Goal: Information Seeking & Learning: Find specific fact

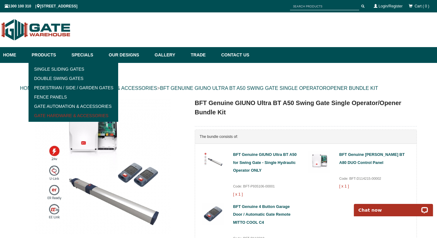
click at [52, 115] on link "Gate Hardware & Accessories" at bounding box center [73, 115] width 86 height 9
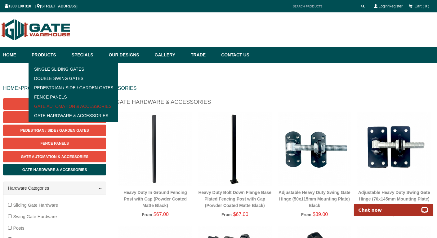
click at [50, 105] on link "Gate Automation & Accessories" at bounding box center [73, 106] width 86 height 9
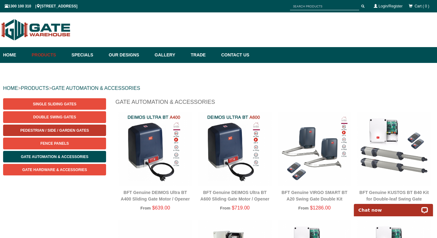
click at [62, 129] on span "Pedestrian / Side / Garden Gates" at bounding box center [54, 130] width 69 height 4
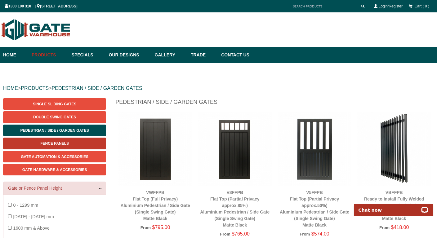
click at [56, 141] on span "Fence Panels" at bounding box center [54, 143] width 29 height 4
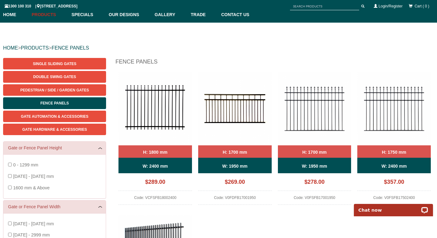
scroll to position [42, 0]
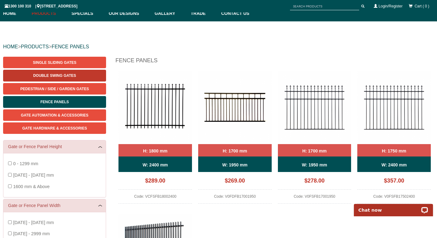
click at [60, 73] on span "Double Swing Gates" at bounding box center [54, 75] width 43 height 4
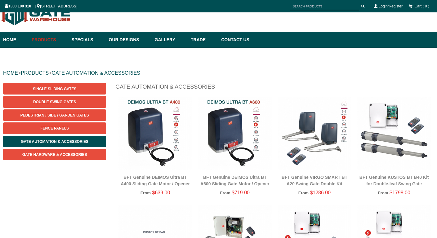
scroll to position [15, 0]
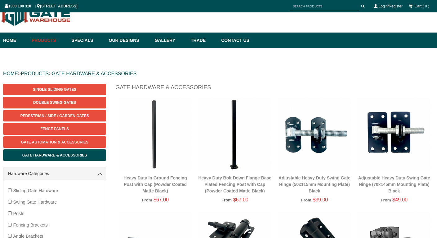
scroll to position [15, 0]
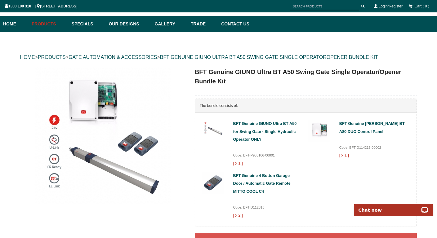
scroll to position [74, 0]
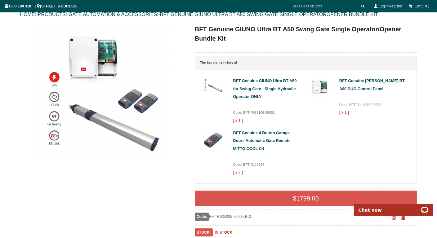
click at [125, 94] on img at bounding box center [102, 92] width 136 height 136
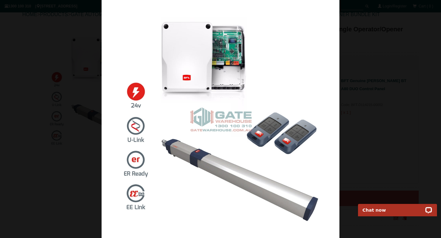
click at [77, 38] on div at bounding box center [220, 119] width 441 height 238
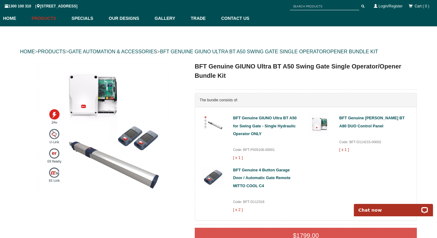
scroll to position [94, 0]
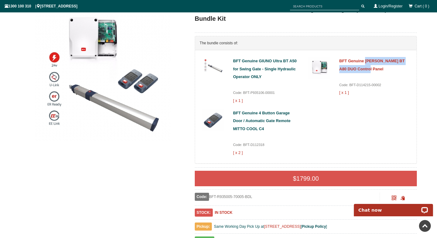
drag, startPoint x: 367, startPoint y: 69, endPoint x: 365, endPoint y: 63, distance: 6.1
click at [365, 63] on div "BFT Genuine THALIA BT A80 DUO Control Panel Code: BFT-D114215-00002 [ x 1 ]" at bounding box center [372, 77] width 66 height 40
click at [383, 71] on div "BFT Genuine THALIA BT A80 DUO Control Panel Code: BFT-D114215-00002 [ x 1 ]" at bounding box center [372, 77] width 66 height 40
click at [20, 75] on div at bounding box center [102, 73] width 165 height 137
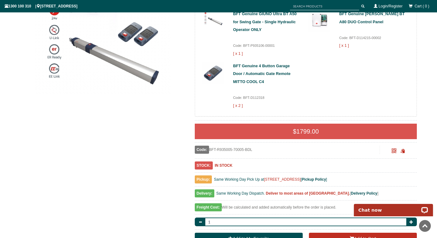
scroll to position [0, 0]
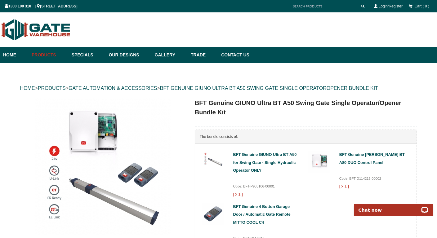
click at [301, 7] on input "text" at bounding box center [324, 6] width 69 height 8
type input "Electronic locks"
click at [362, 6] on span "submit" at bounding box center [362, 6] width 3 height 3
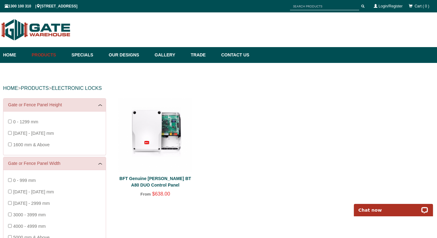
click at [166, 178] on link "BFT Genuine [PERSON_NAME] BT A80 DUO Control Panel" at bounding box center [155, 181] width 72 height 11
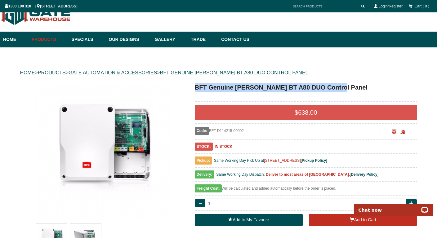
drag, startPoint x: 340, startPoint y: 87, endPoint x: 195, endPoint y: 86, distance: 145.4
click at [195, 86] on h1 "BFT Genuine [PERSON_NAME] BT A80 DUO Control Panel" at bounding box center [306, 87] width 222 height 9
copy h1 "BFT Genuine [PERSON_NAME] BT A80 DUO Control Panel"
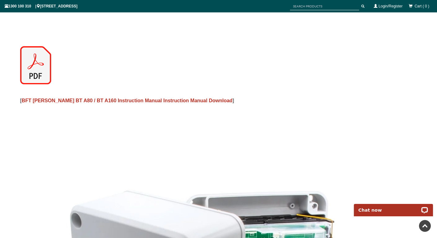
scroll to position [135, 0]
